Goal: Task Accomplishment & Management: Use online tool/utility

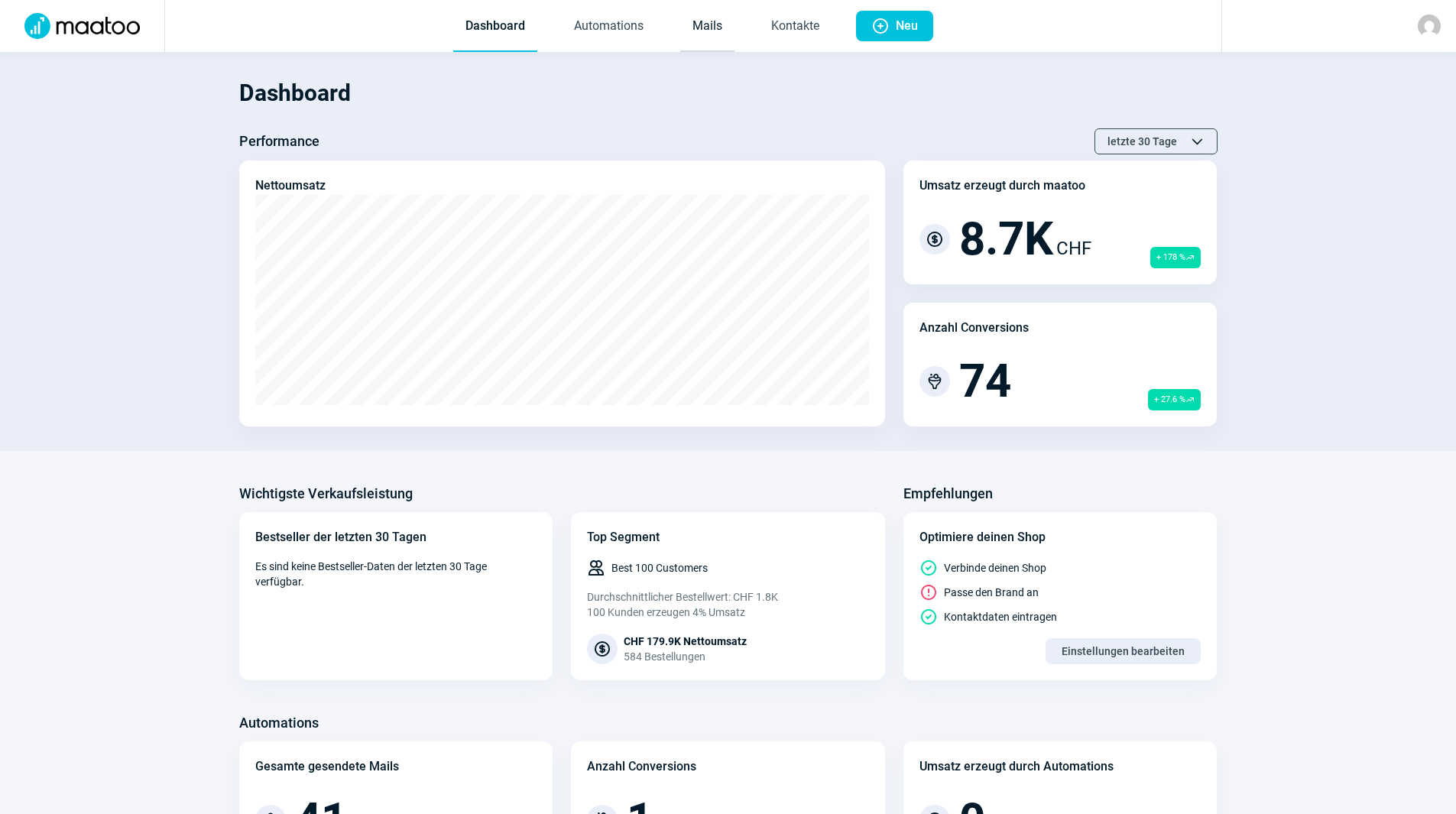
click at [706, 36] on link "Mails" at bounding box center [708, 27] width 55 height 51
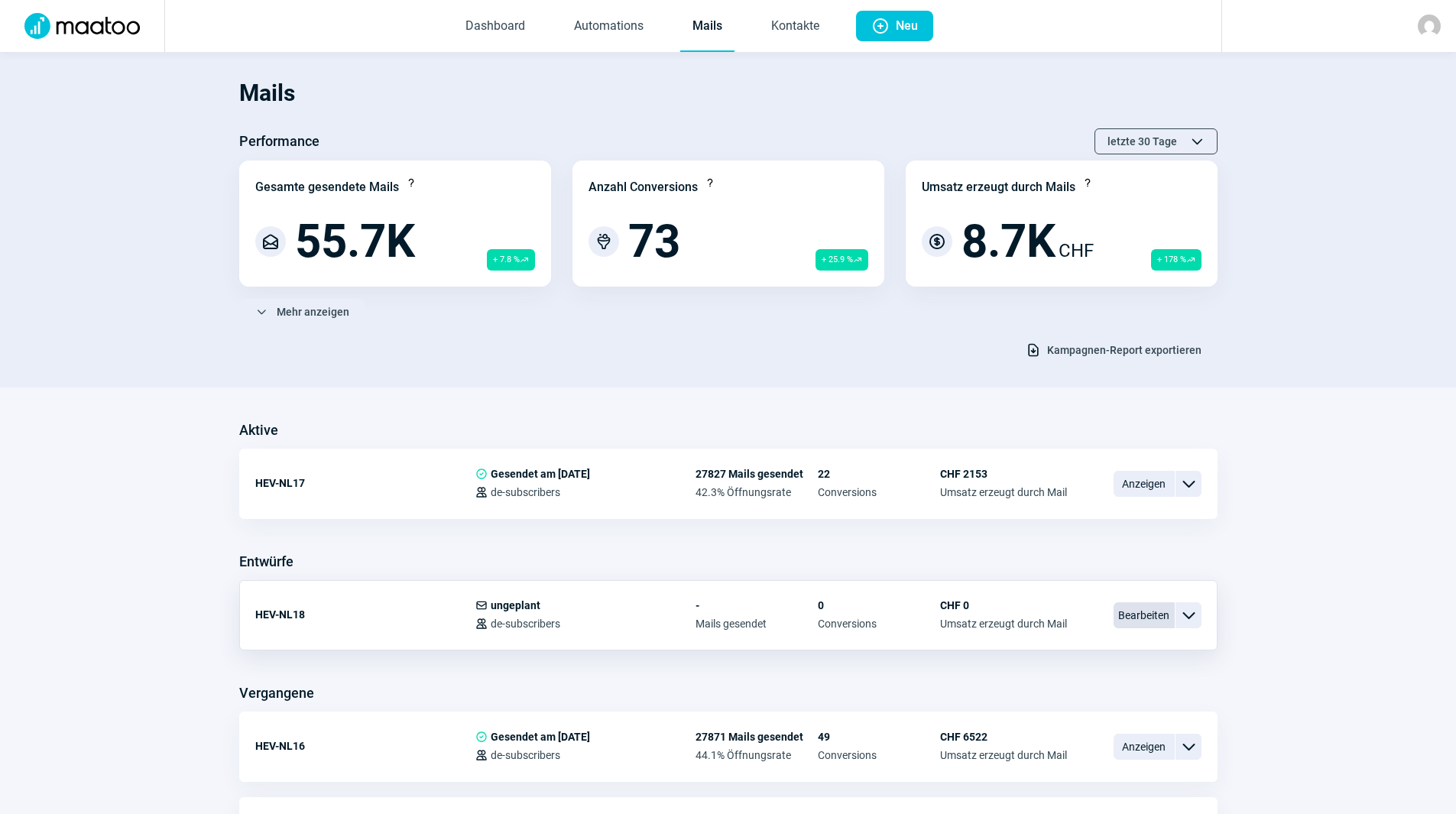
click at [1143, 616] on span "Bearbeiten" at bounding box center [1144, 616] width 61 height 26
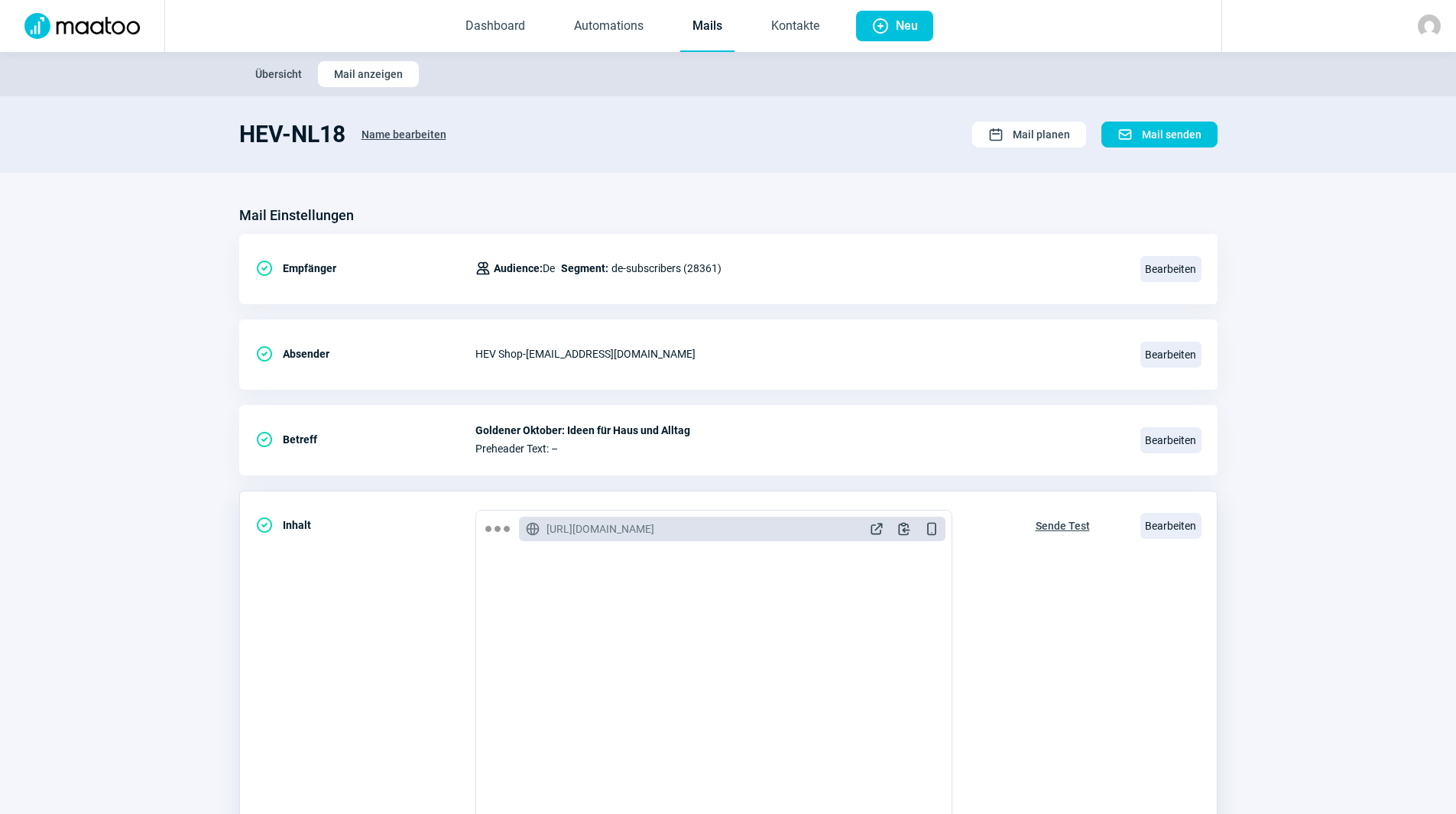
click at [1063, 523] on span "Sende Test" at bounding box center [1063, 526] width 55 height 24
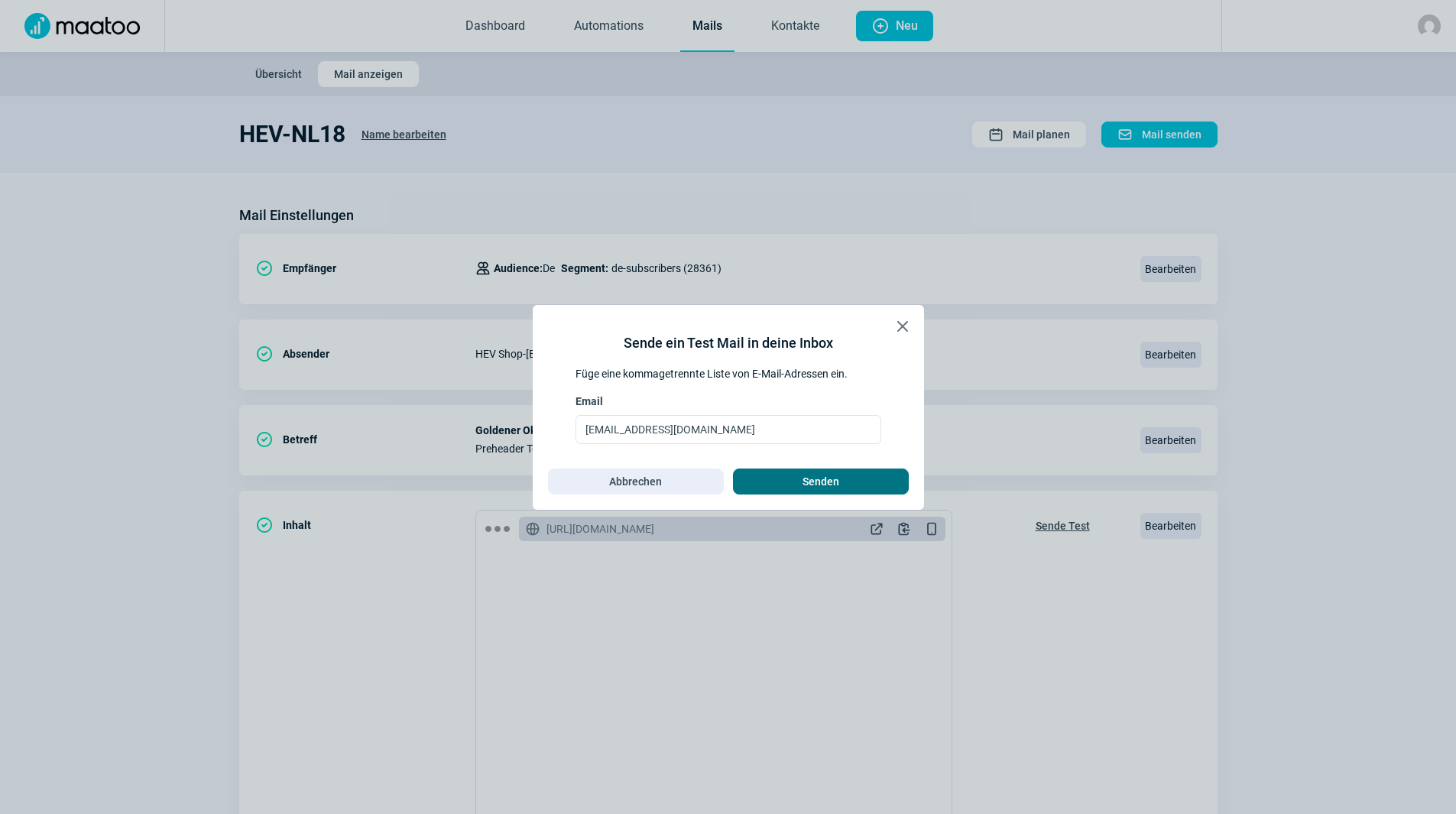
click at [860, 487] on span "Senden" at bounding box center [820, 481] width 144 height 24
